Goal: Communication & Community: Answer question/provide support

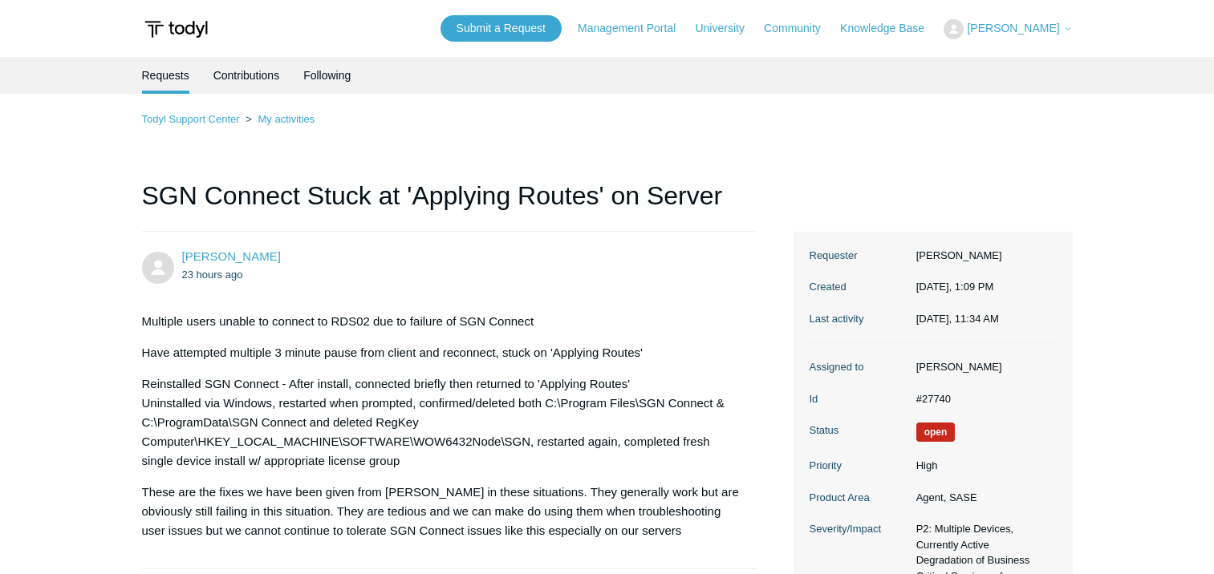
scroll to position [4413, 0]
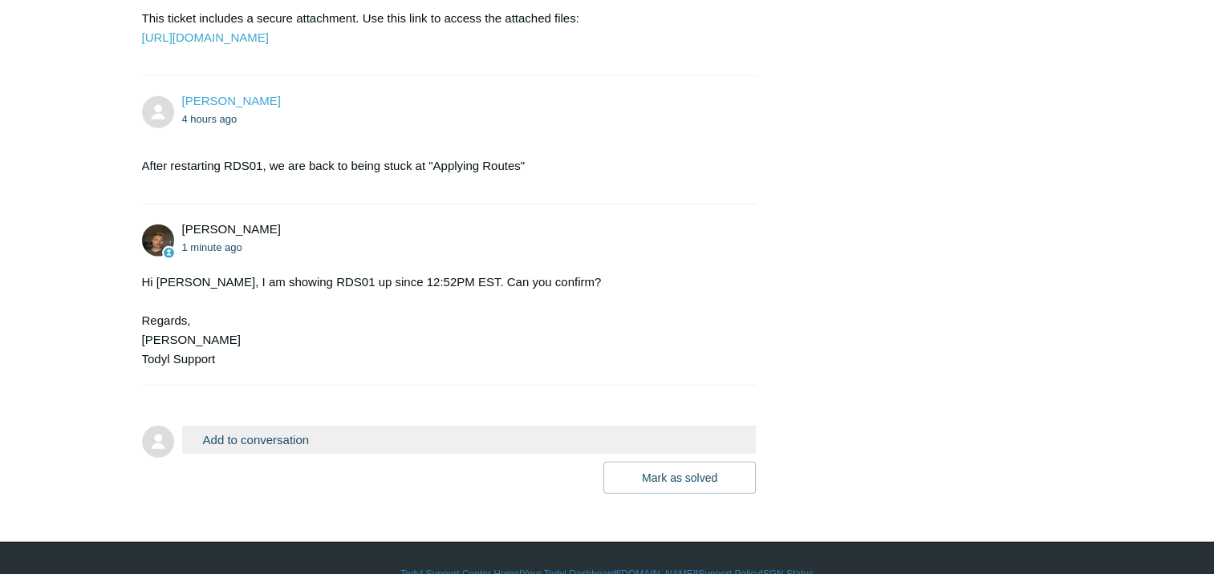
scroll to position [4594, 0]
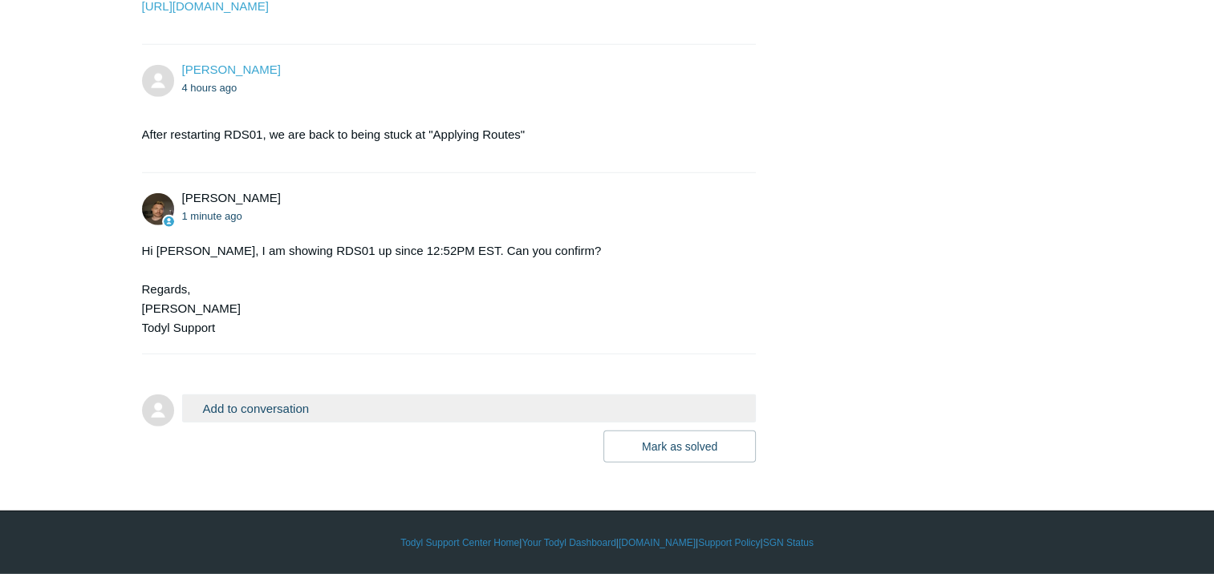
click at [392, 412] on button "Add to conversation" at bounding box center [469, 409] width 574 height 28
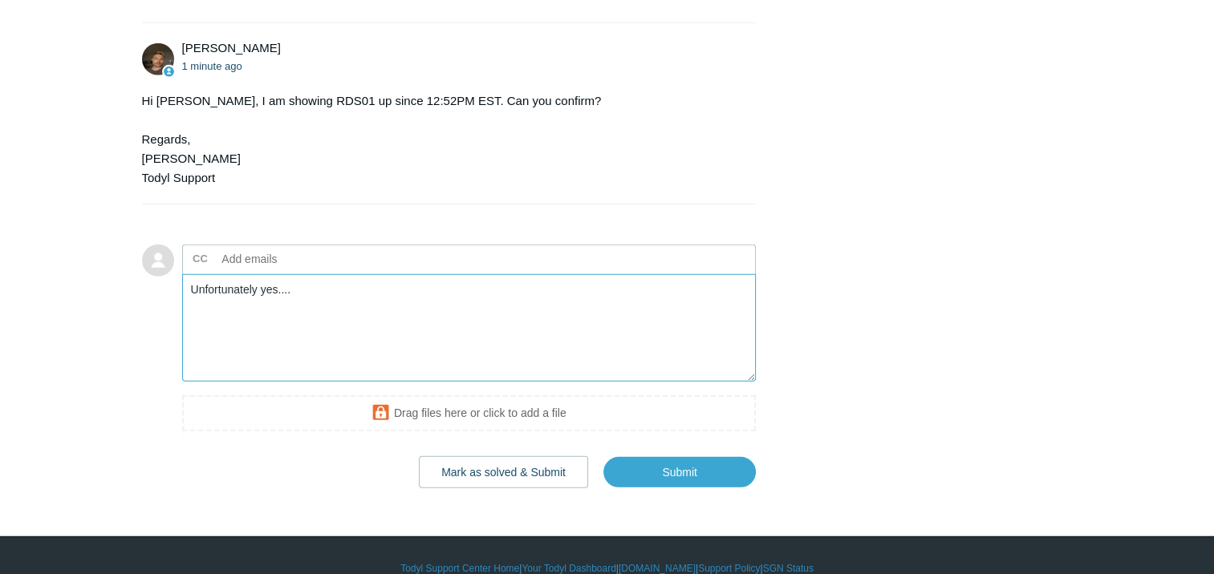
type textarea "Unfortunately yes...."
click at [322, 383] on textarea "Yes but waiting" at bounding box center [469, 328] width 574 height 108
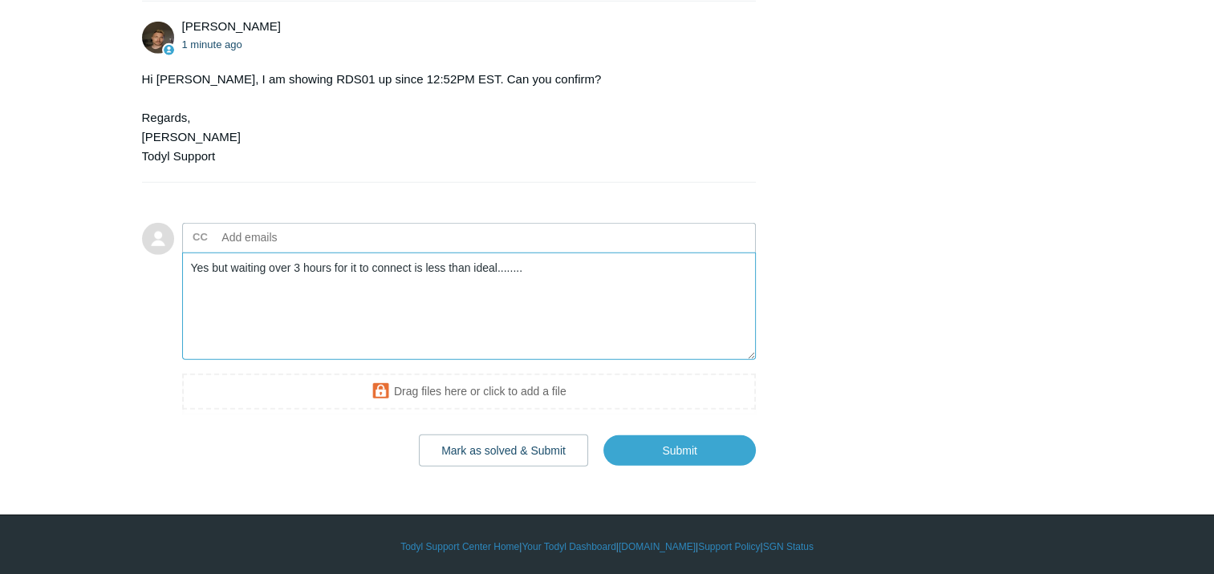
scroll to position [4755, 0]
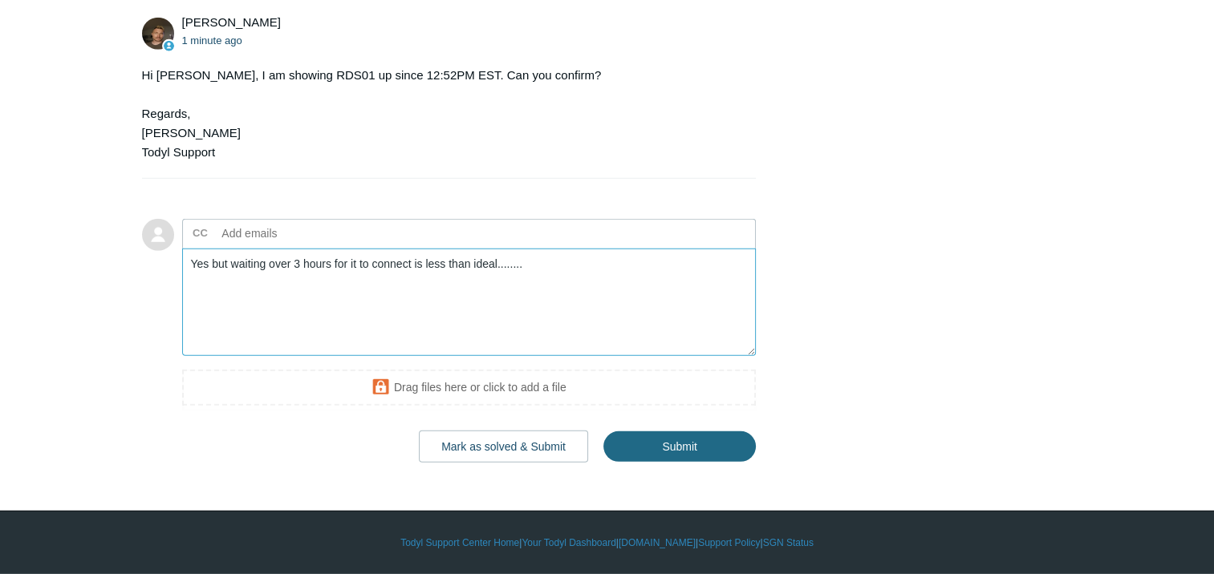
type textarea "Yes but waiting over 3 hours for it to connect is less than ideal........"
click at [696, 463] on input "Submit" at bounding box center [679, 447] width 152 height 32
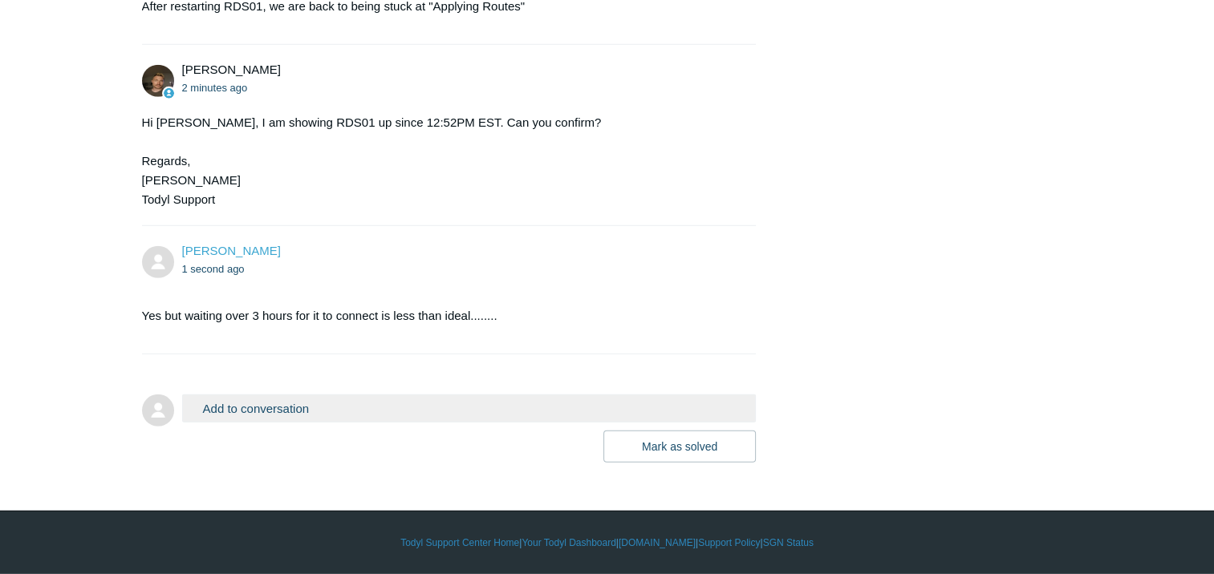
scroll to position [4723, 0]
click at [306, 393] on form "Add to conversation CC Add emails Drag files here or click to add a file Mark a…" at bounding box center [449, 417] width 615 height 92
click at [306, 401] on button "Add to conversation" at bounding box center [469, 409] width 574 height 28
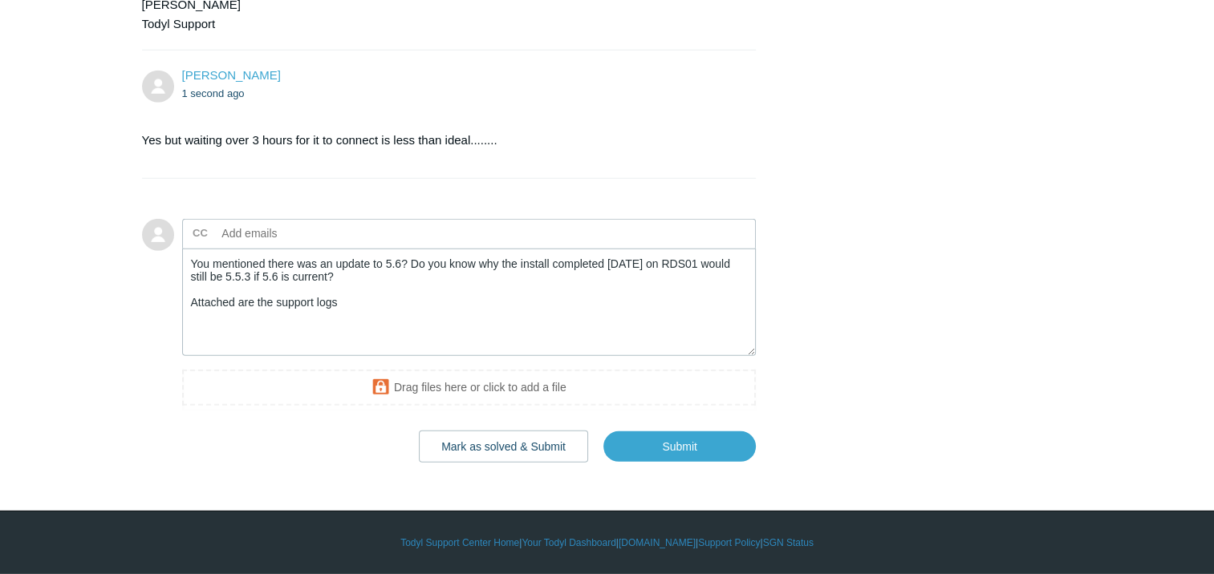
scroll to position [4883, 0]
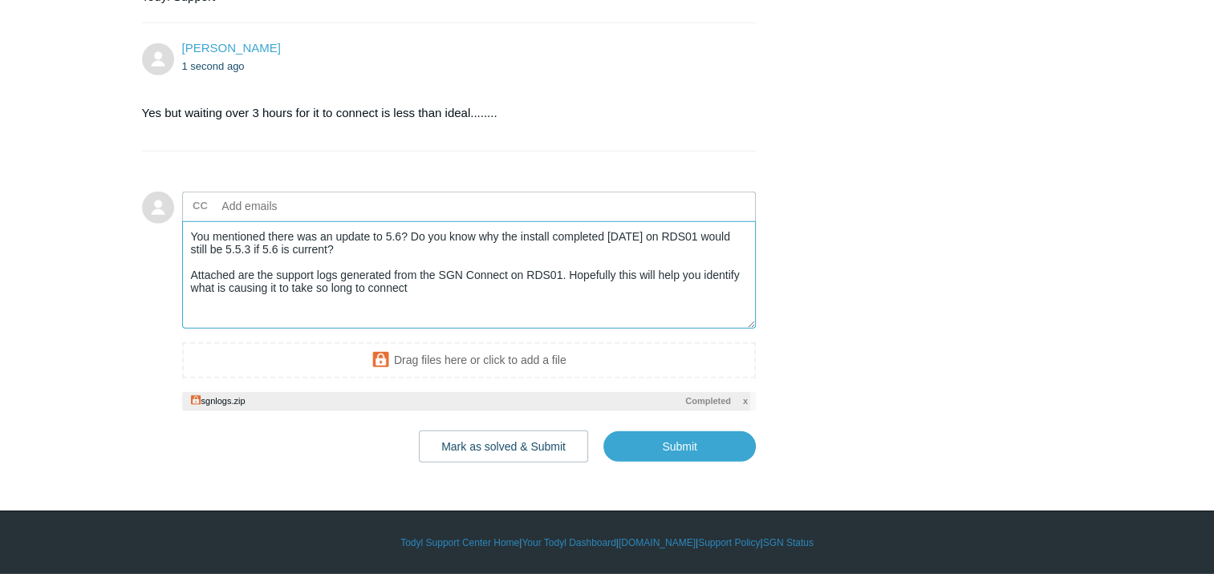
click at [423, 318] on textarea "You mentioned there was an update to 5.6? Do you know why the install completed…" at bounding box center [469, 275] width 574 height 108
click at [265, 315] on textarea "You mentioned there was an update to 5.6? Do you know why the install completed…" at bounding box center [469, 275] width 574 height 108
click at [409, 330] on textarea "You mentioned there was an update to 5.6? Do you know why the install completed…" at bounding box center [469, 275] width 574 height 108
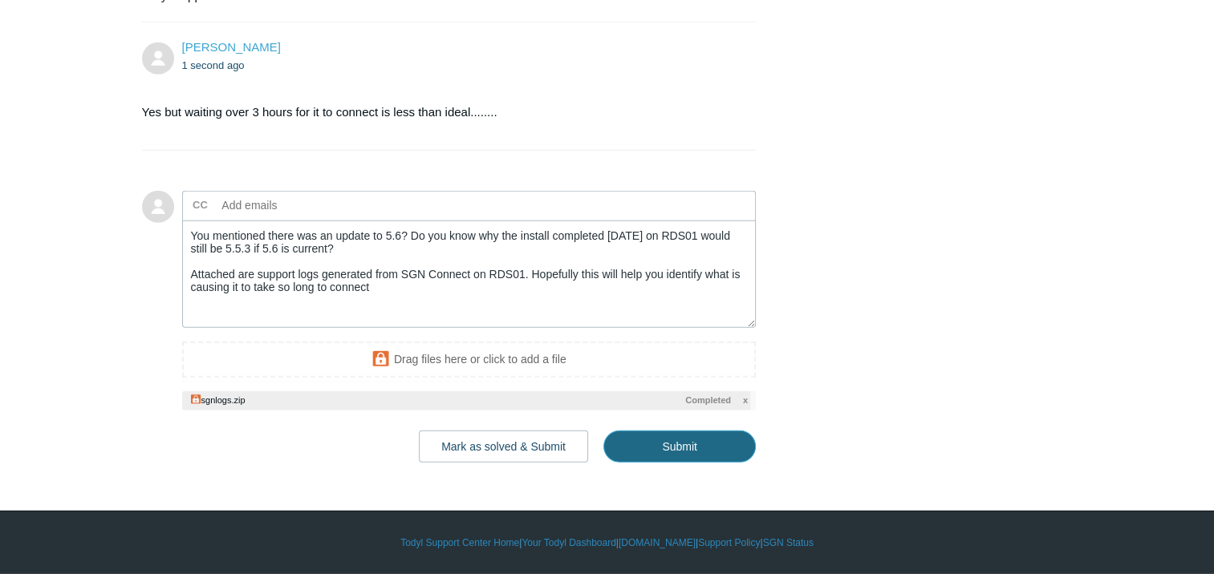
click at [711, 463] on input "Submit" at bounding box center [679, 447] width 152 height 32
type textarea "You mentioned there was an update to 5.6? Do you know why the install completed…"
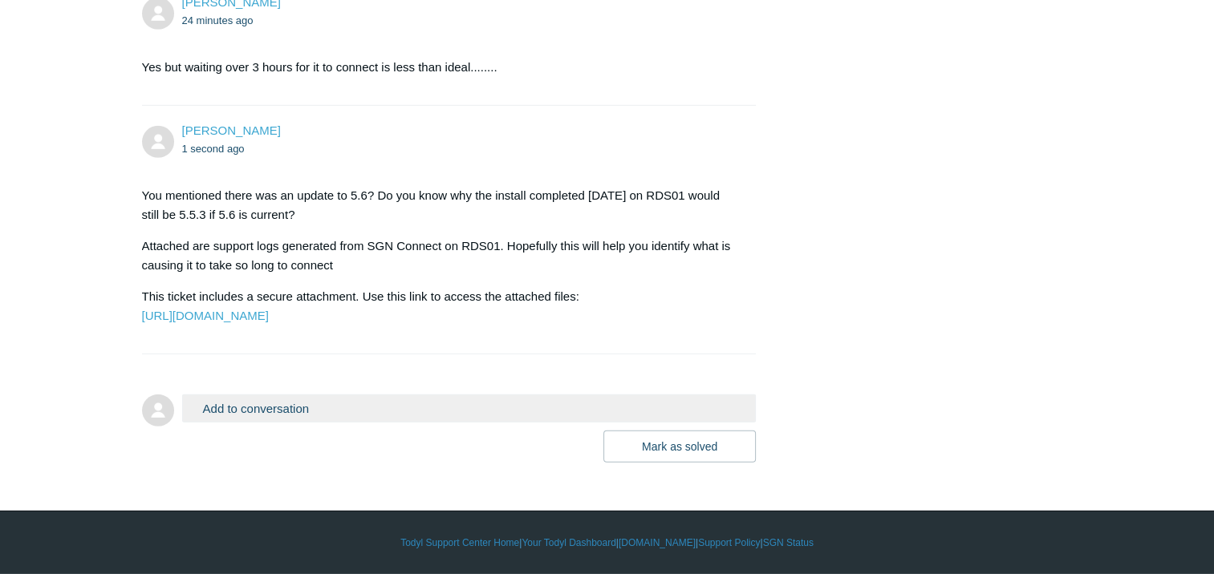
scroll to position [4849, 0]
